Goal: Transaction & Acquisition: Purchase product/service

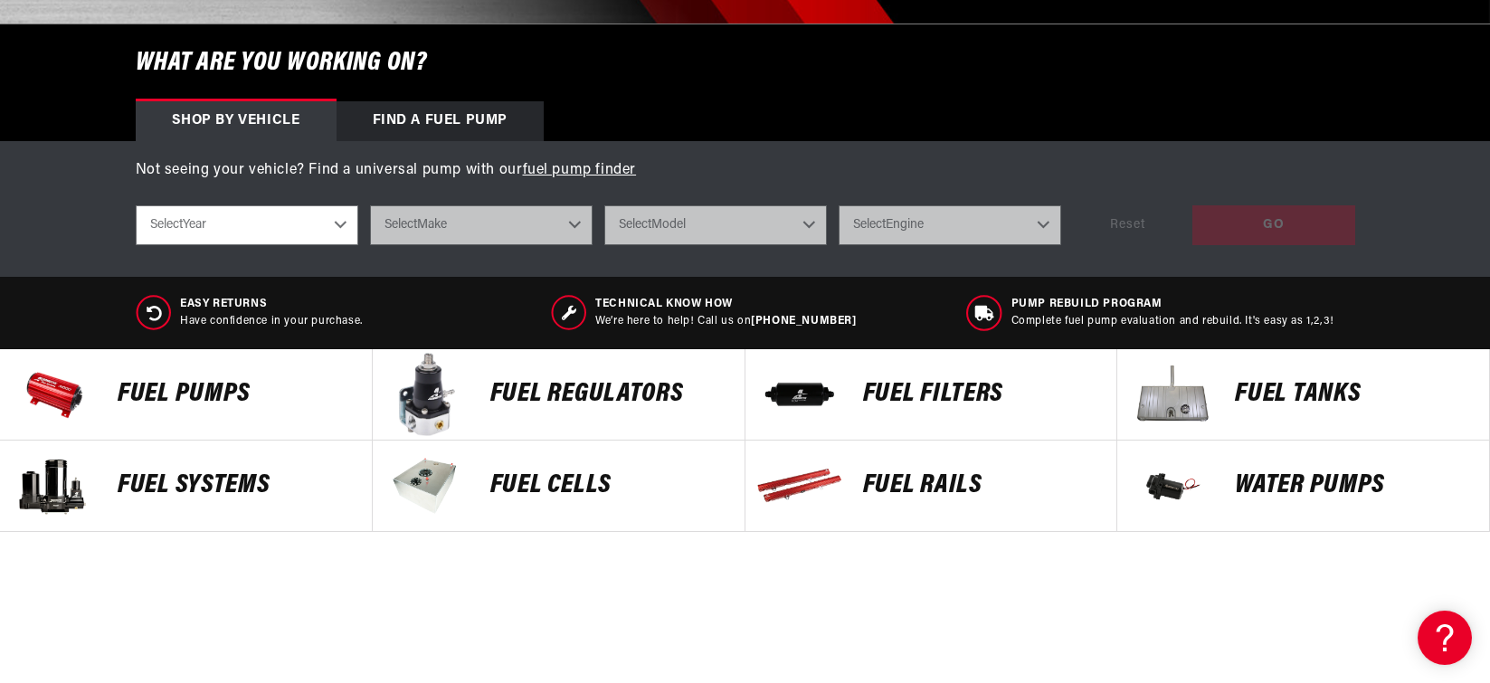
click at [922, 406] on p "FUEL FILTERS" at bounding box center [981, 394] width 236 height 27
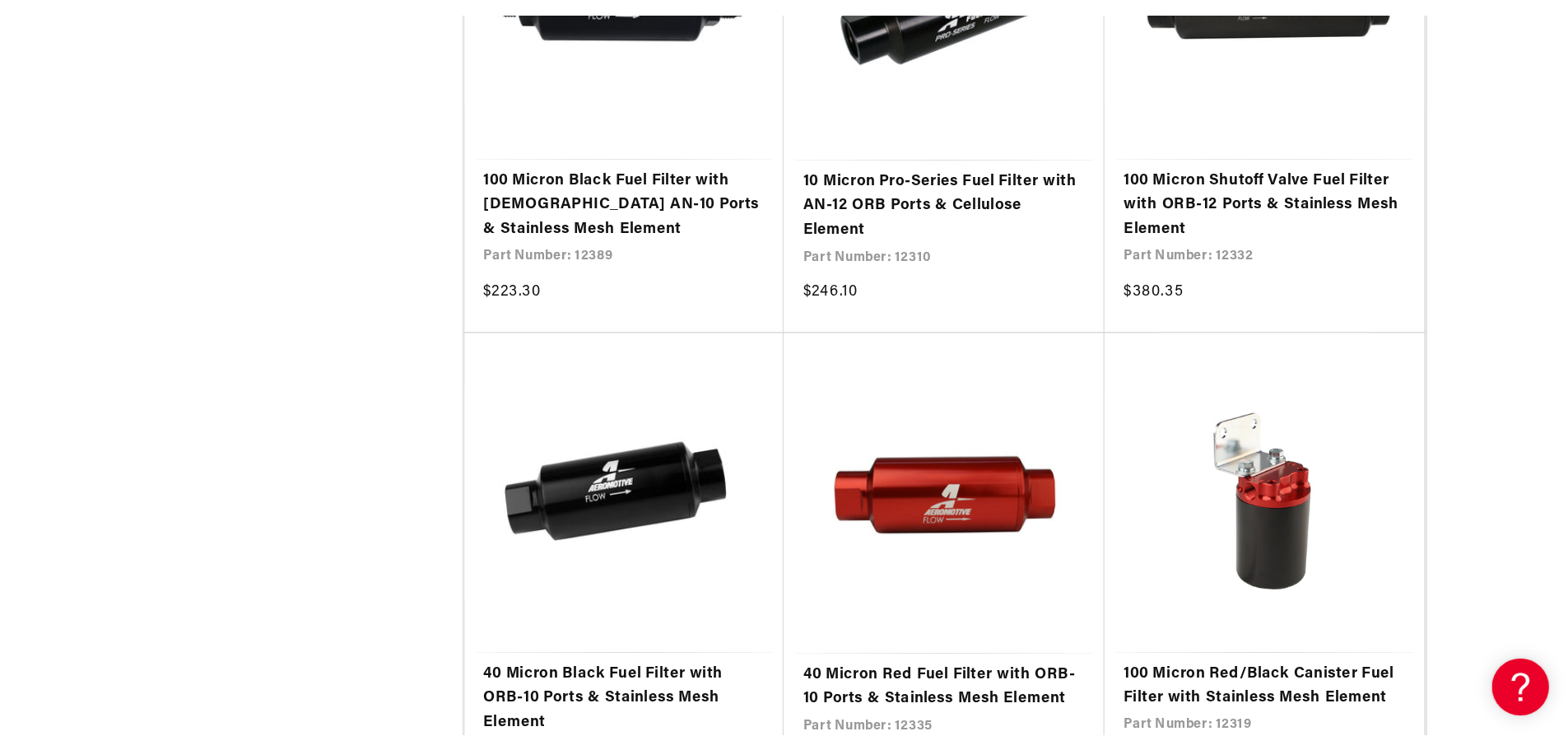
scroll to position [3787, 0]
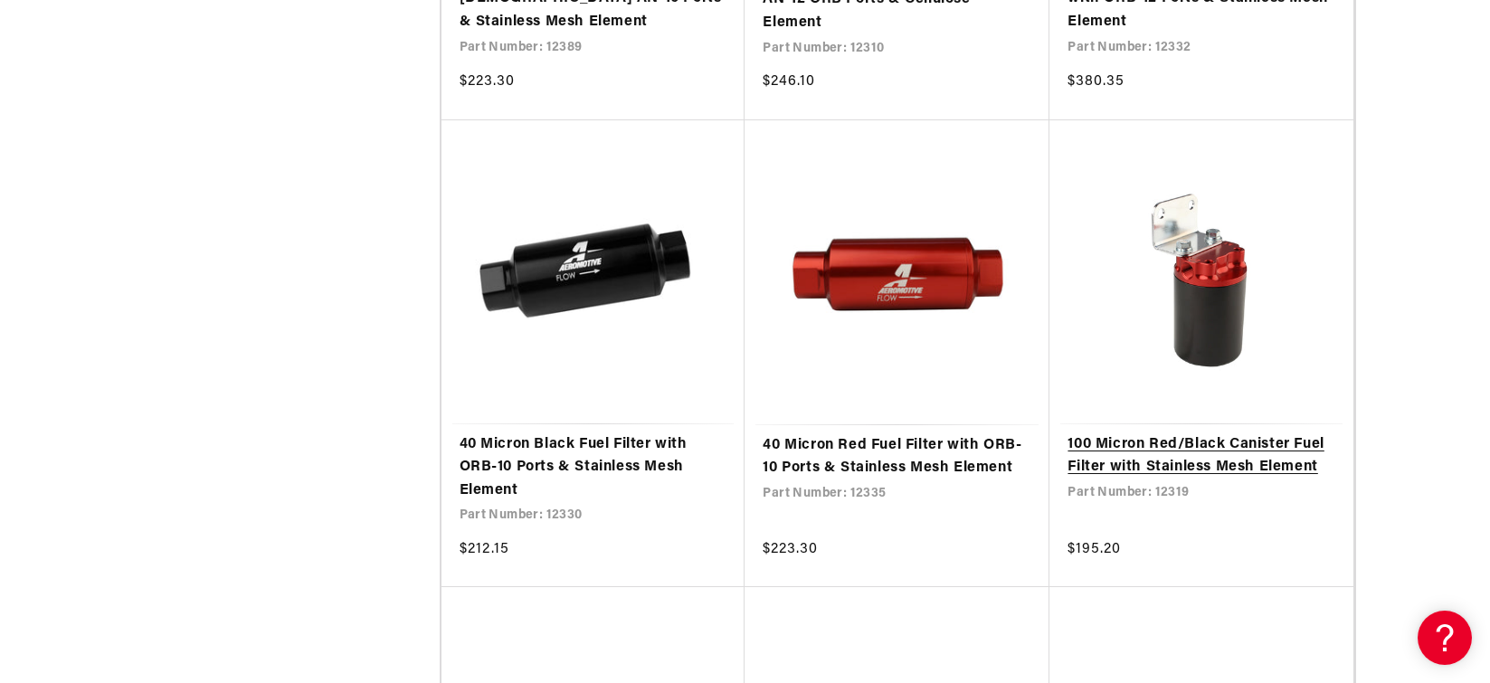
click at [1238, 433] on link "100 Micron Red/Black Canister Fuel Filter with Stainless Mesh Element" at bounding box center [1201, 456] width 268 height 46
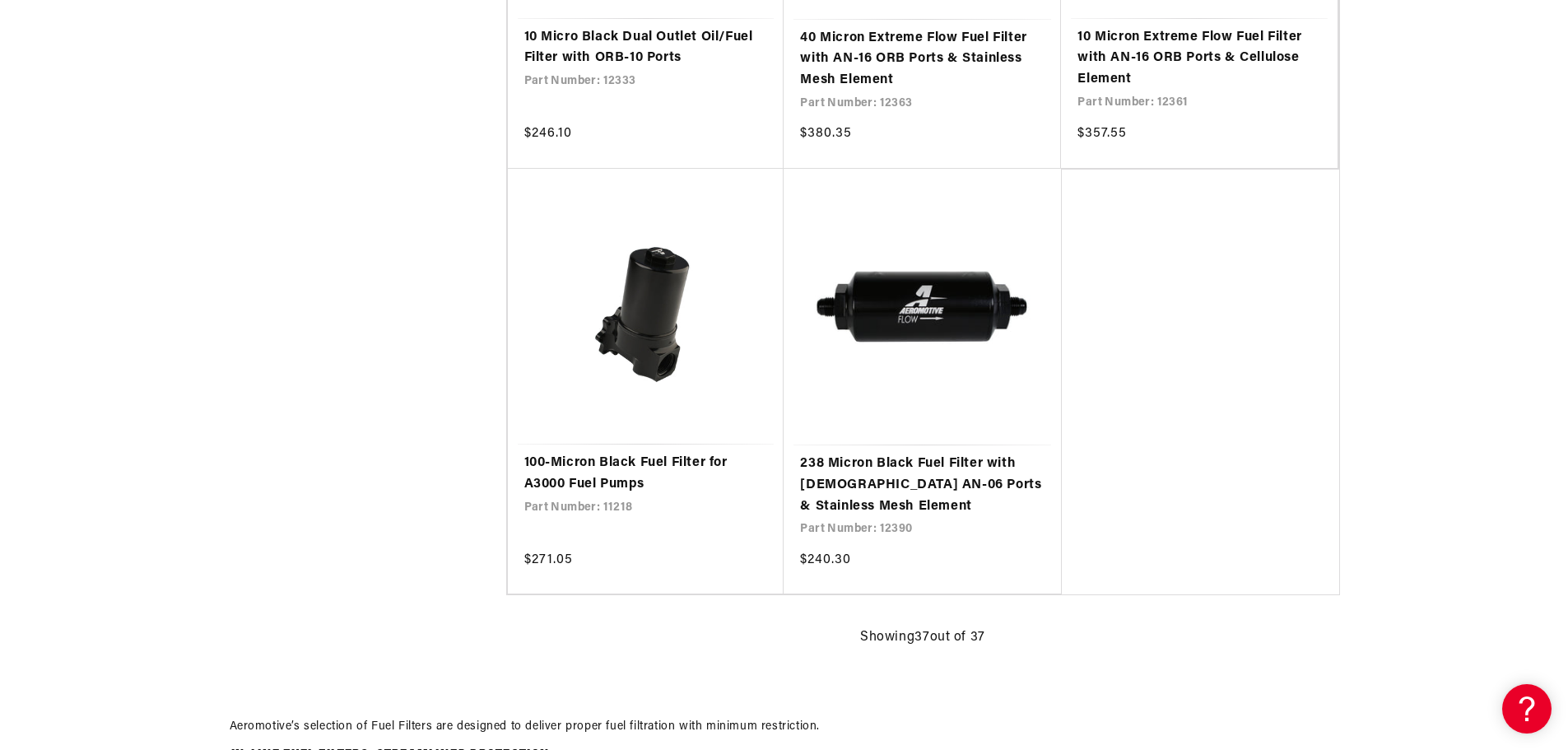
scroll to position [5434, 0]
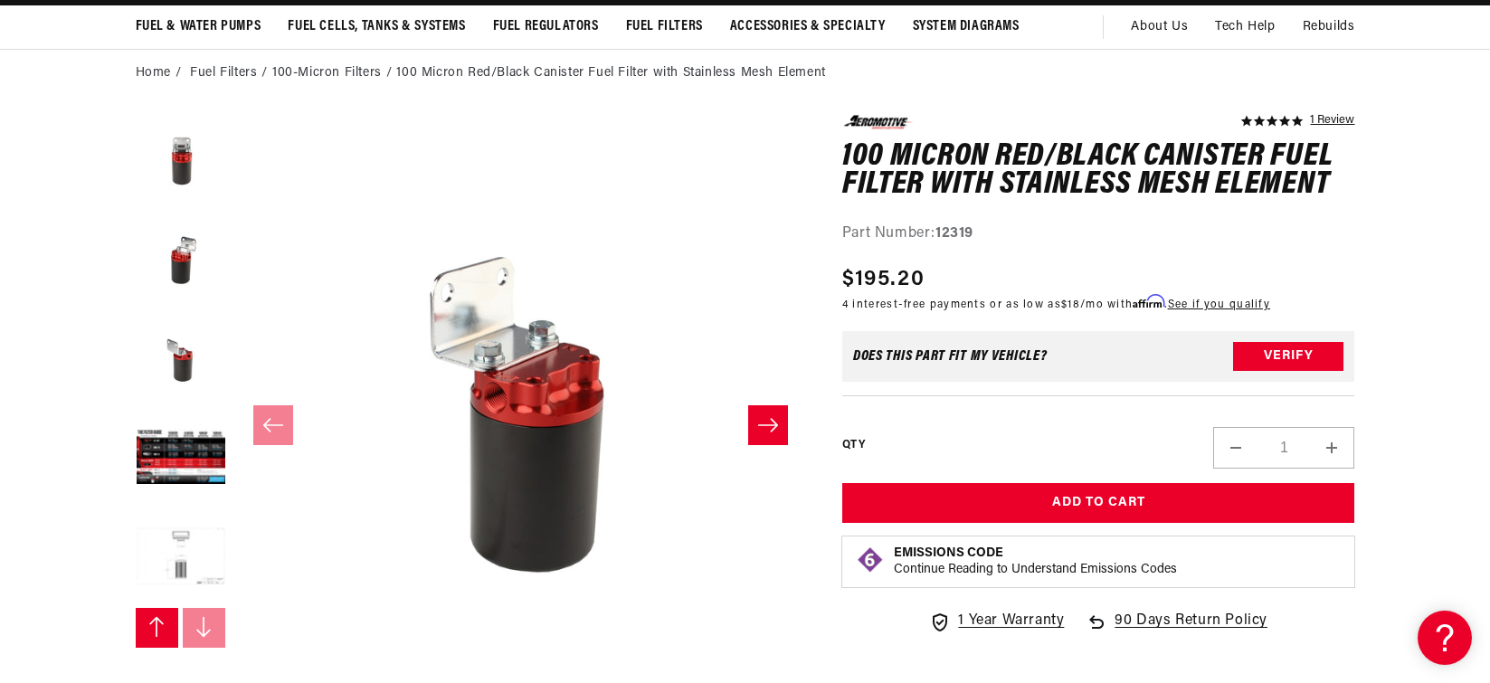
scroll to position [362, 0]
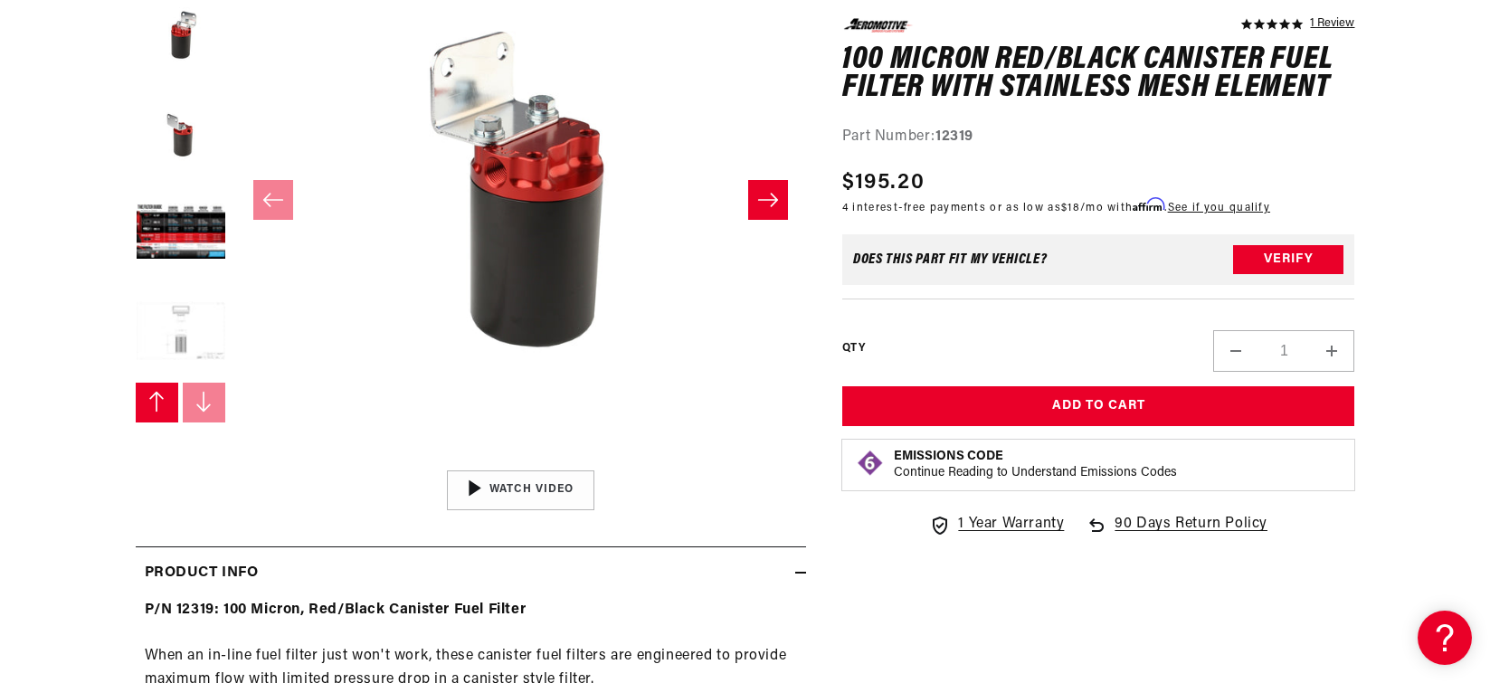
click at [174, 336] on button "Load image 7 in gallery view" at bounding box center [181, 333] width 90 height 90
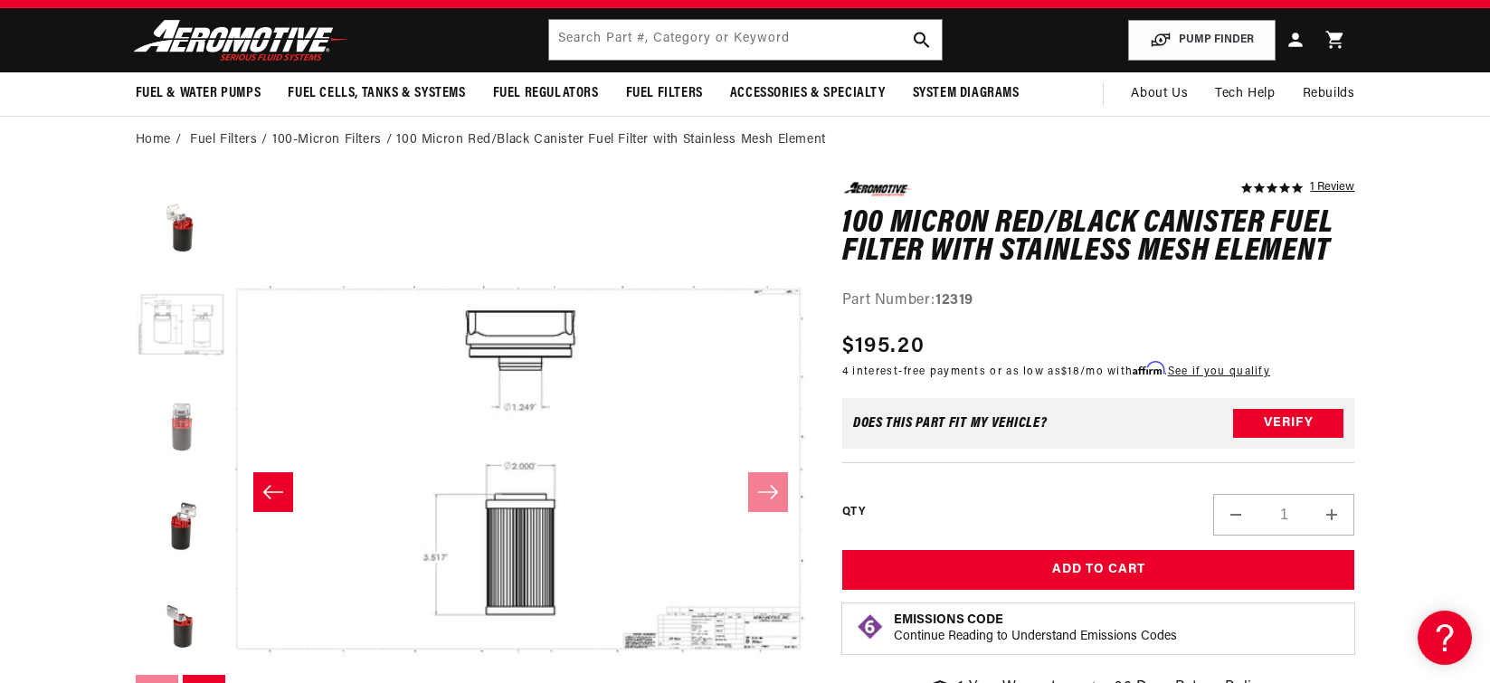
scroll to position [0, 0]
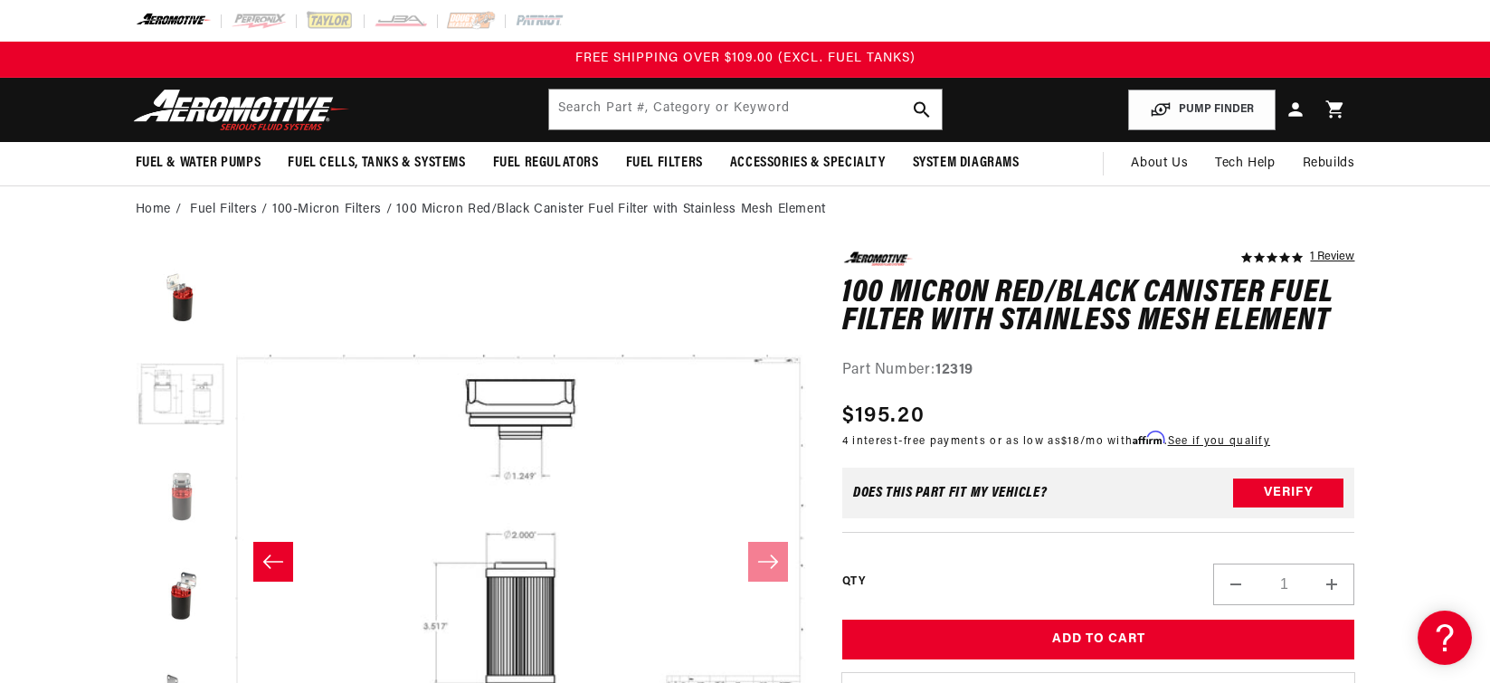
click at [164, 509] on button "Load image 3 in gallery view" at bounding box center [181, 495] width 90 height 90
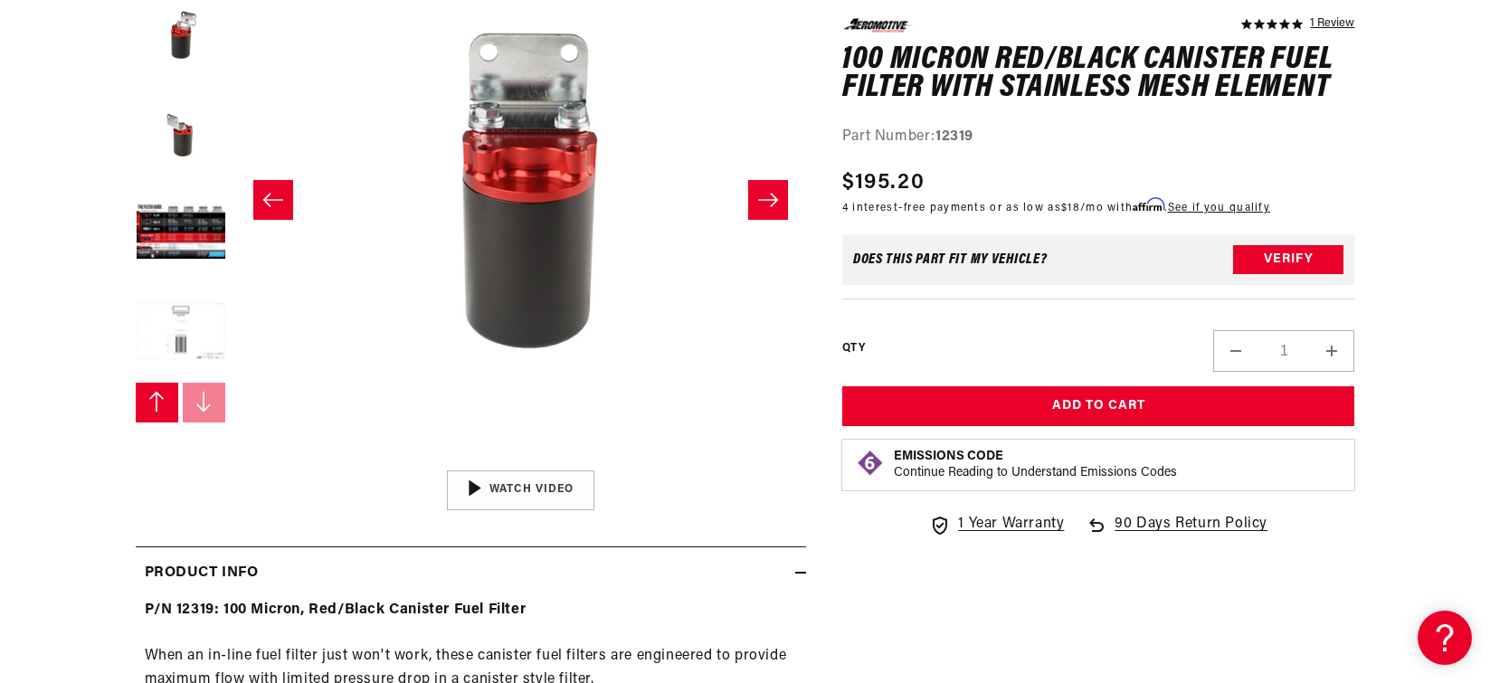
scroll to position [543, 0]
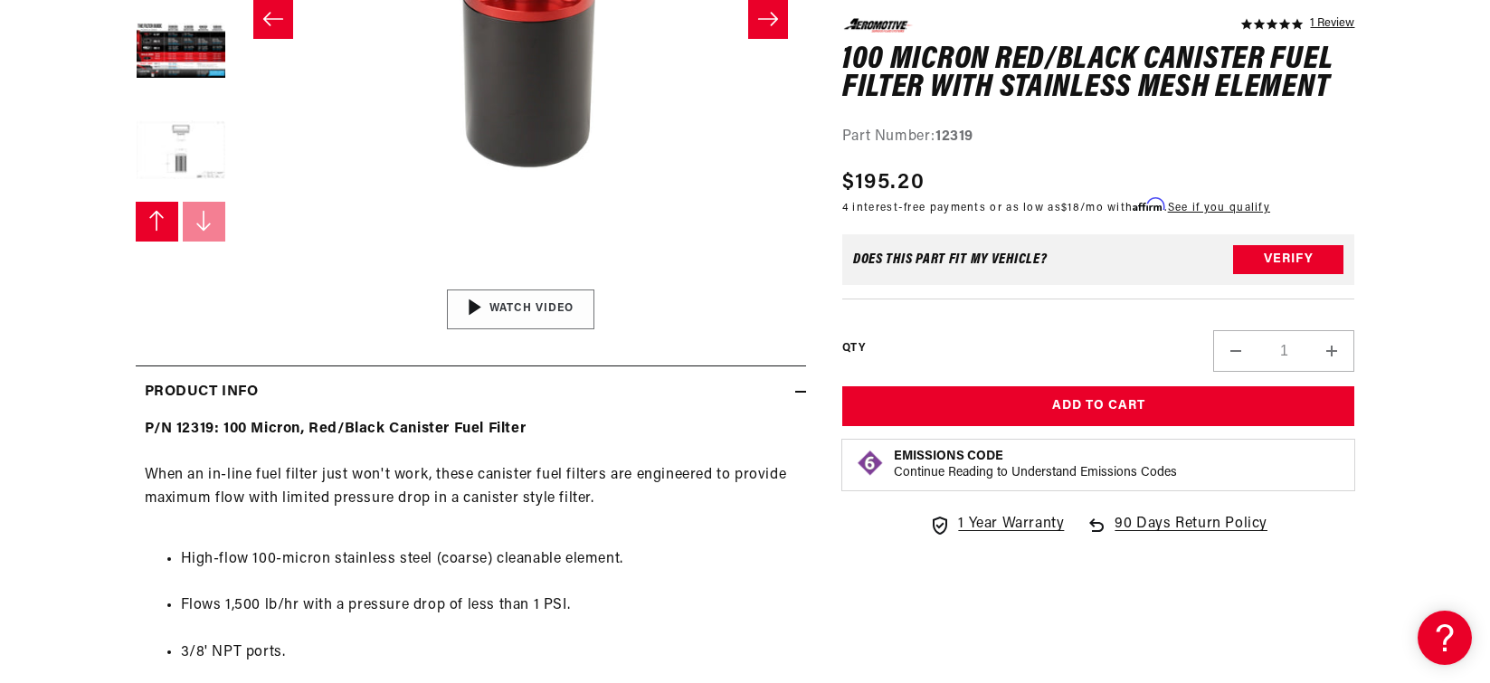
click at [531, 317] on img "Gallery Viewer" at bounding box center [521, 309] width 274 height 154
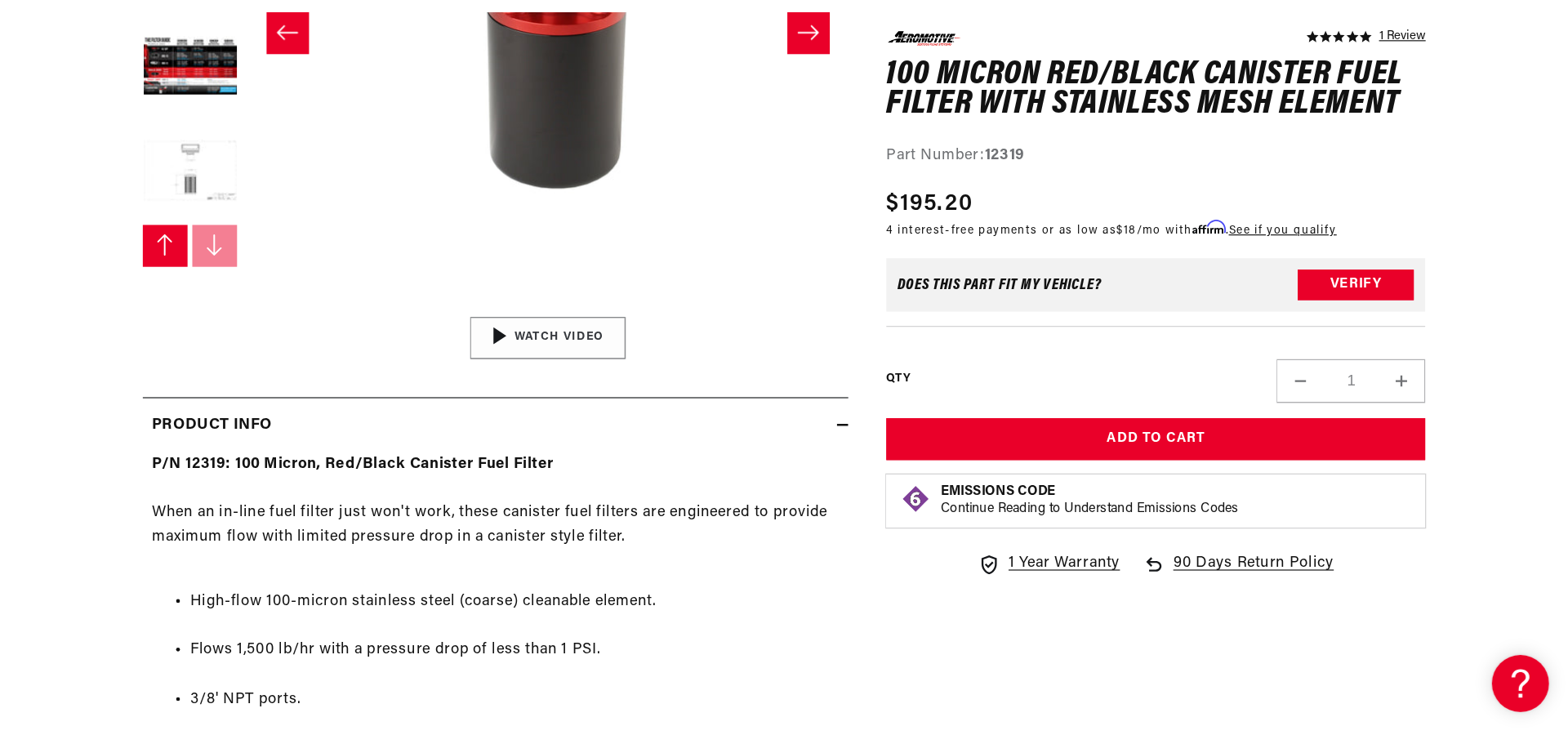
scroll to position [0, 0]
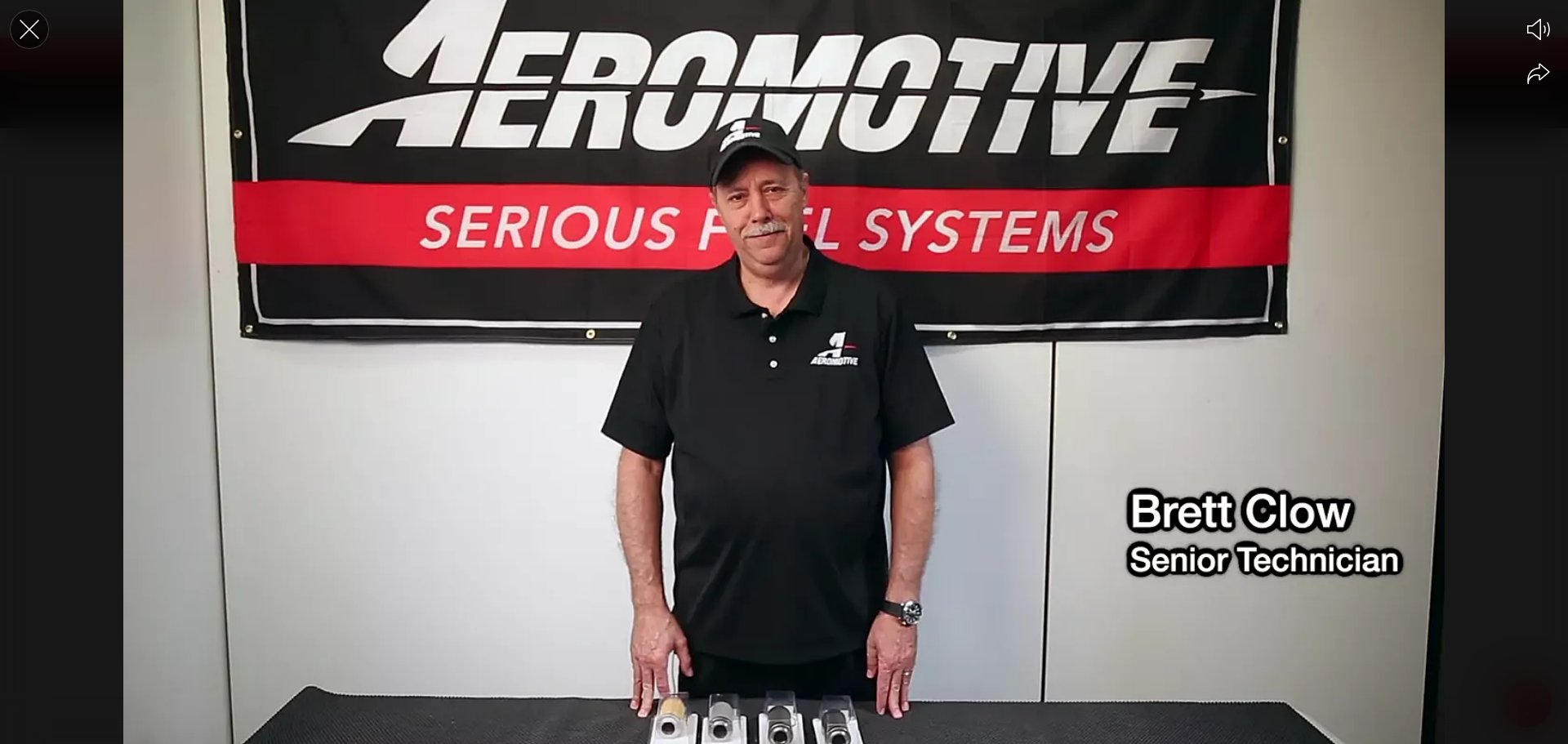
click at [22, 23] on icon "Close the video player" at bounding box center [30, 30] width 36 height 36
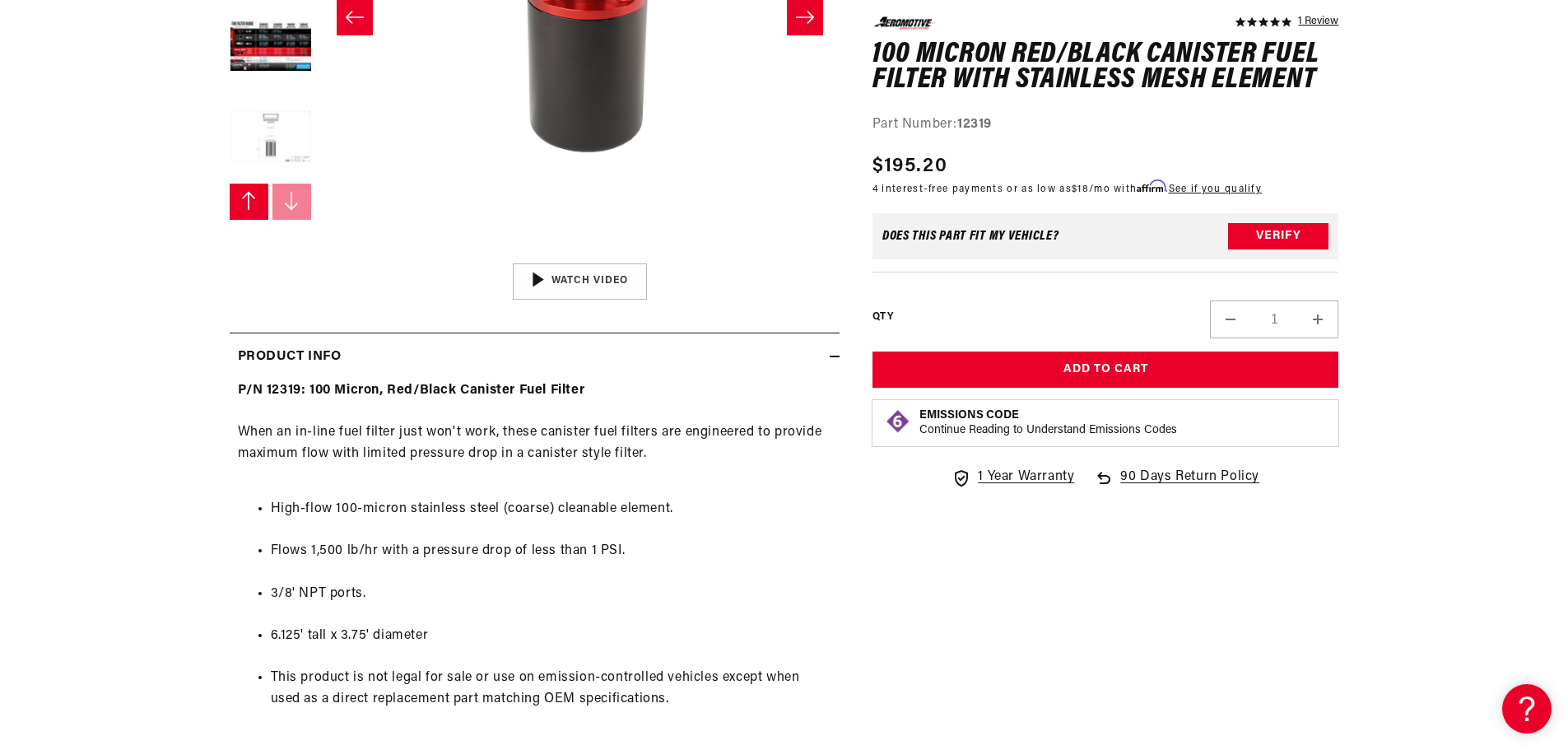
scroll to position [165, 0]
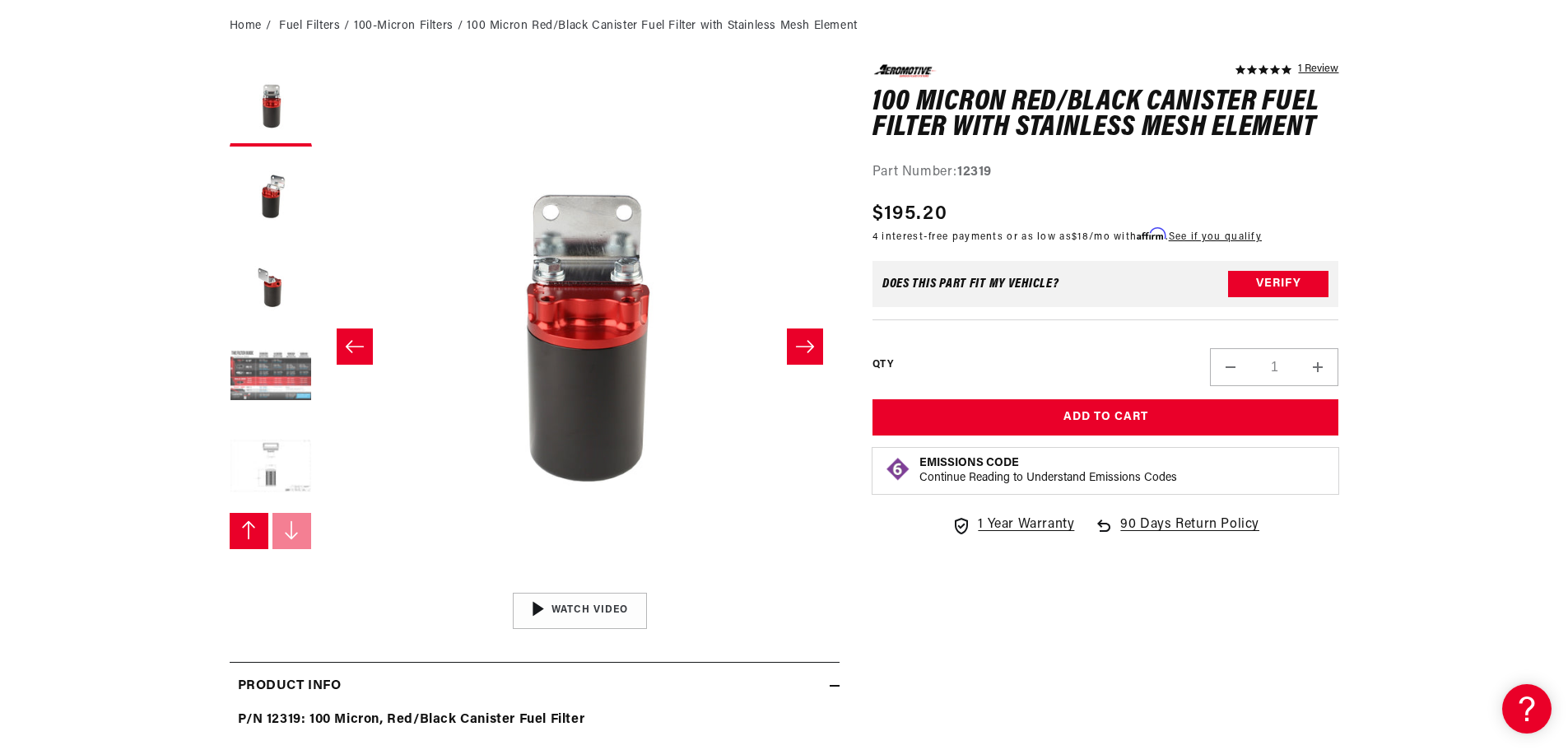
click at [260, 389] on button "Load image 6 in gallery view" at bounding box center [270, 377] width 82 height 82
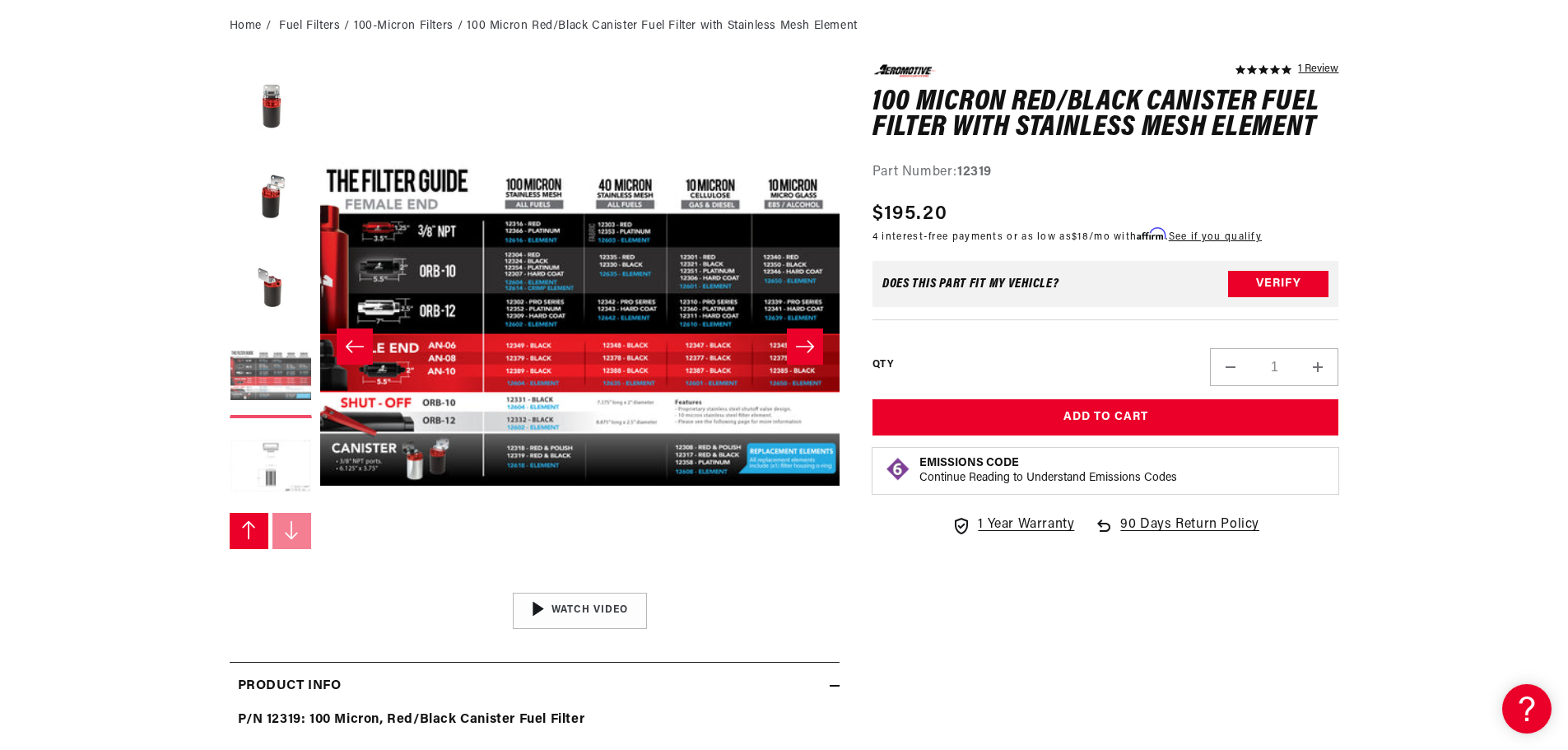
scroll to position [1, 2599]
